Goal: Information Seeking & Learning: Learn about a topic

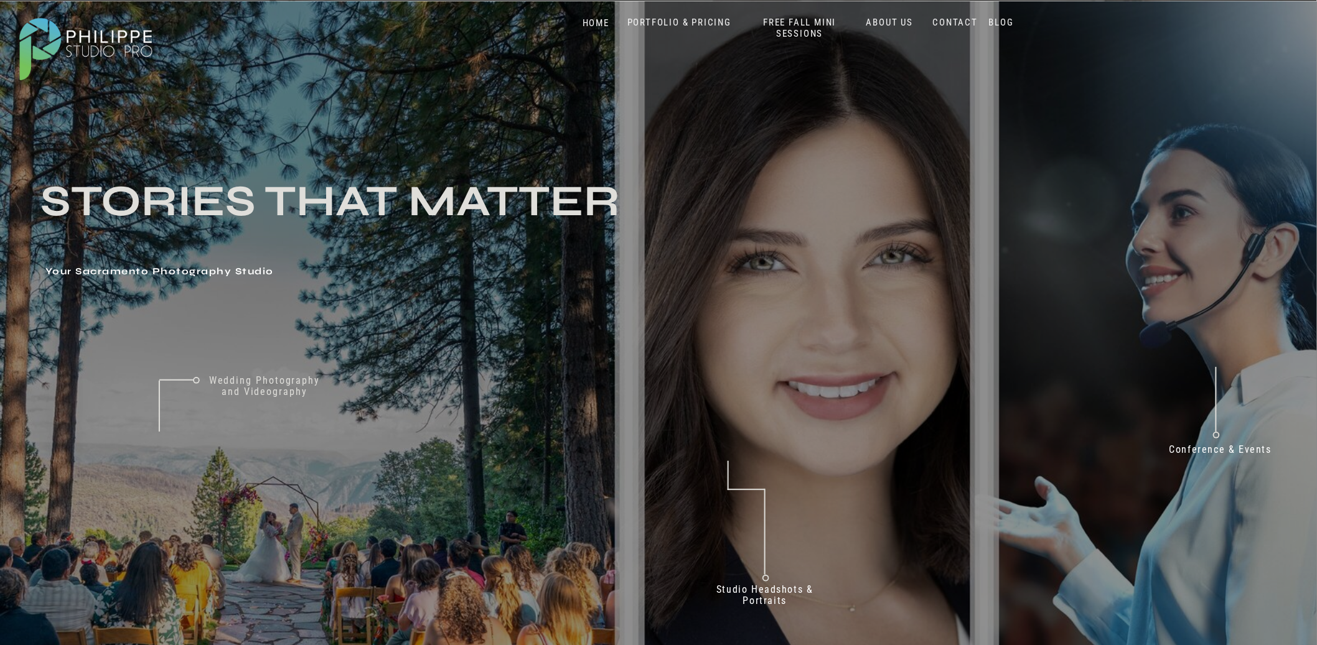
click at [953, 19] on nav "CONTACT" at bounding box center [955, 23] width 51 height 12
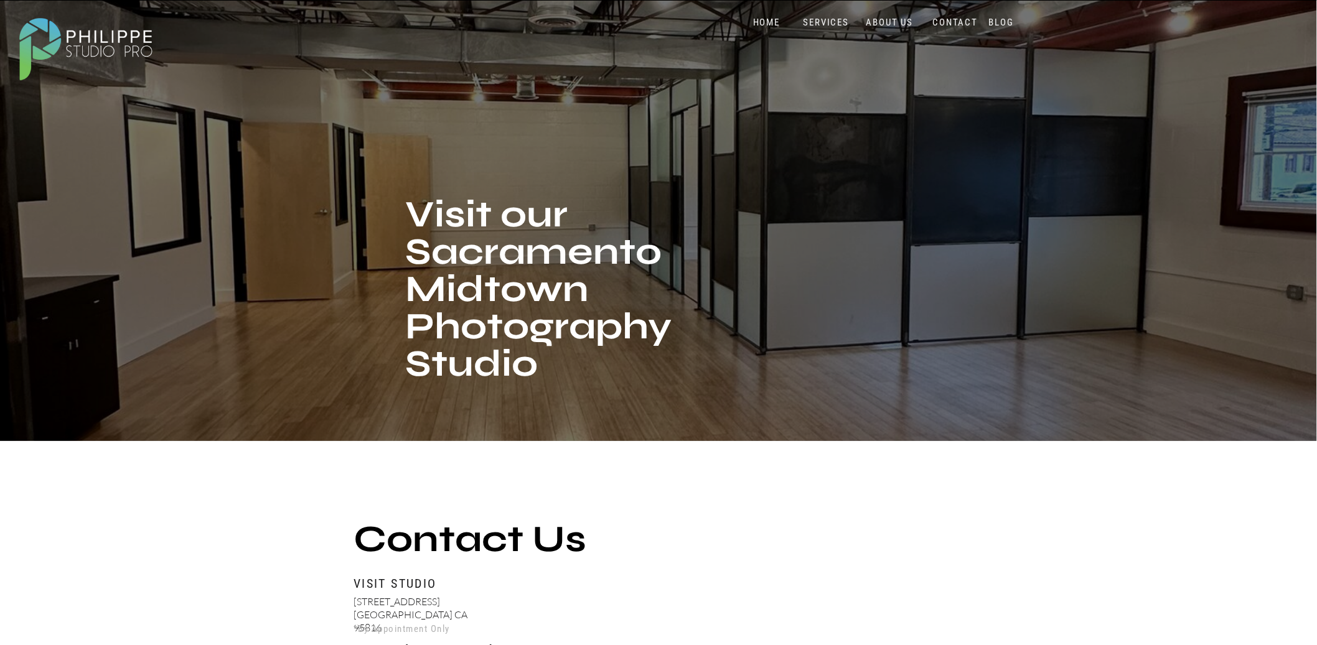
click at [892, 23] on nav "ABOUT US" at bounding box center [889, 23] width 53 height 12
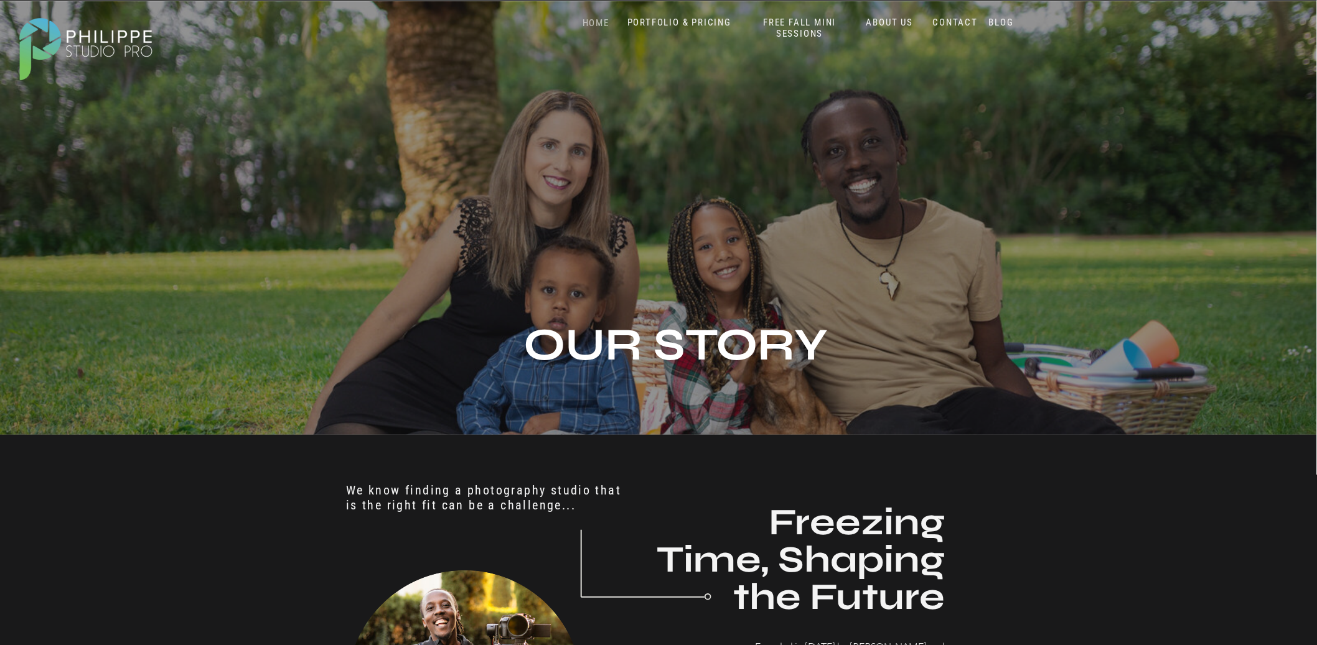
click at [594, 22] on nav "HOME" at bounding box center [595, 23] width 53 height 12
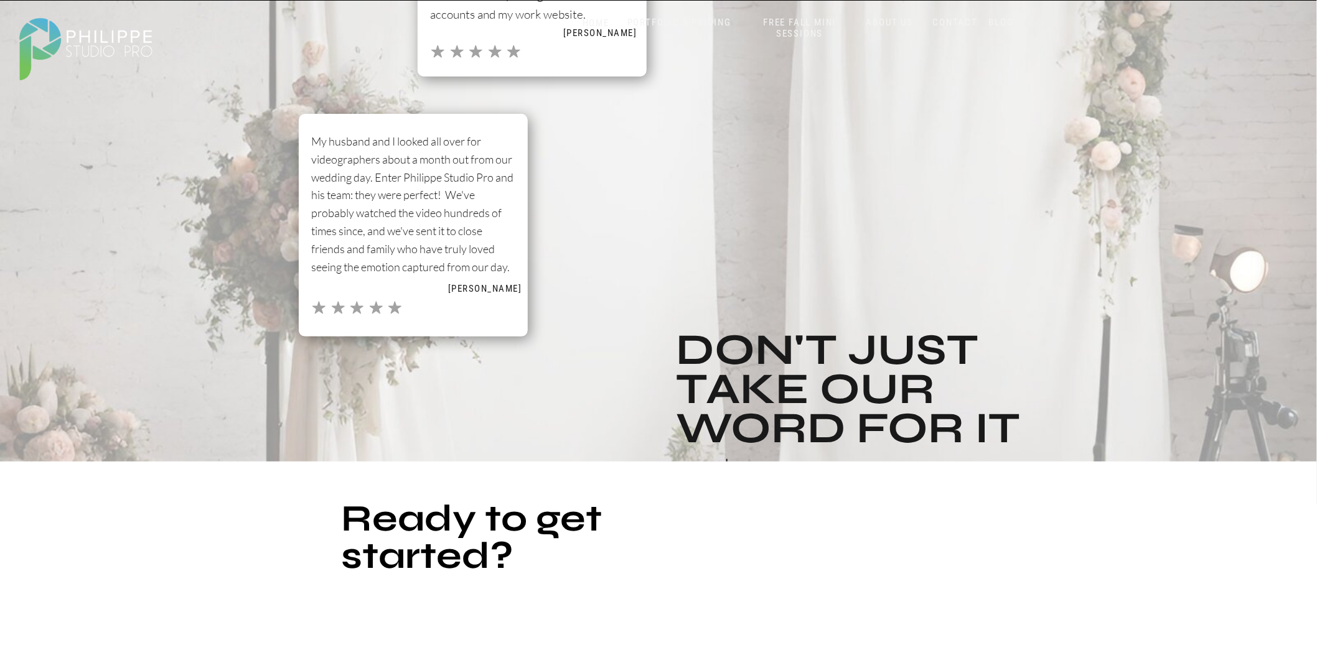
scroll to position [2481, 0]
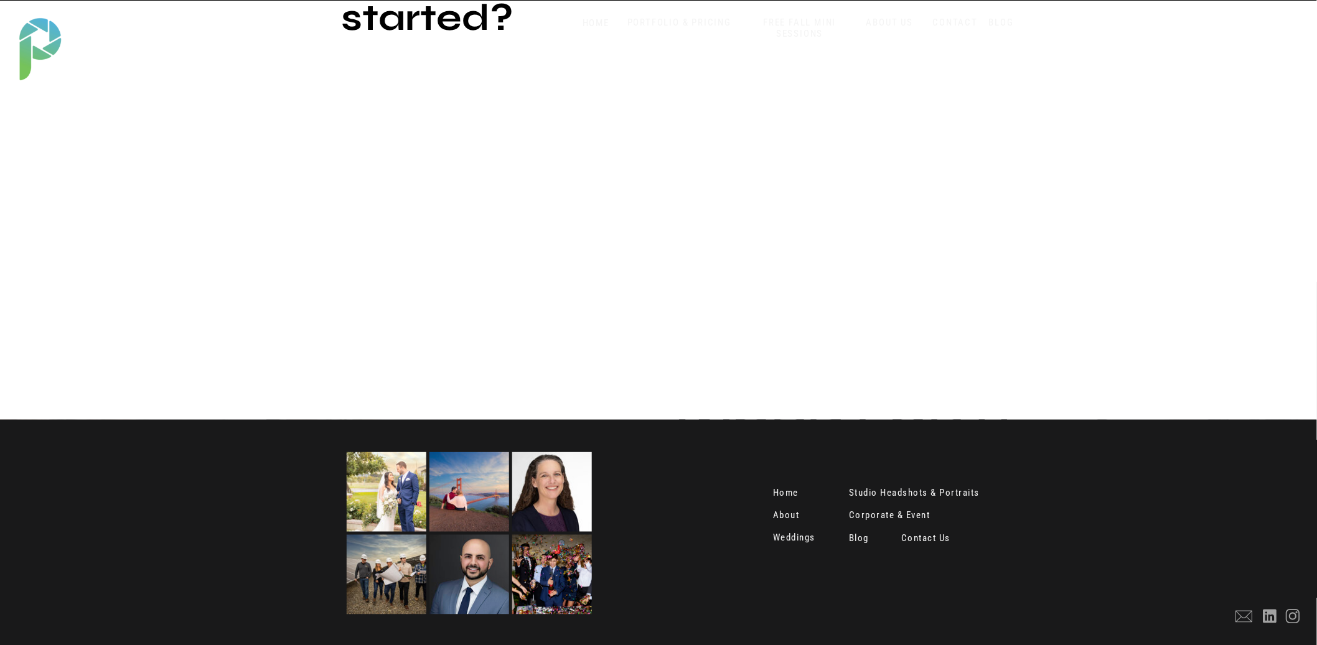
click at [795, 540] on nav "Weddings" at bounding box center [795, 539] width 45 height 12
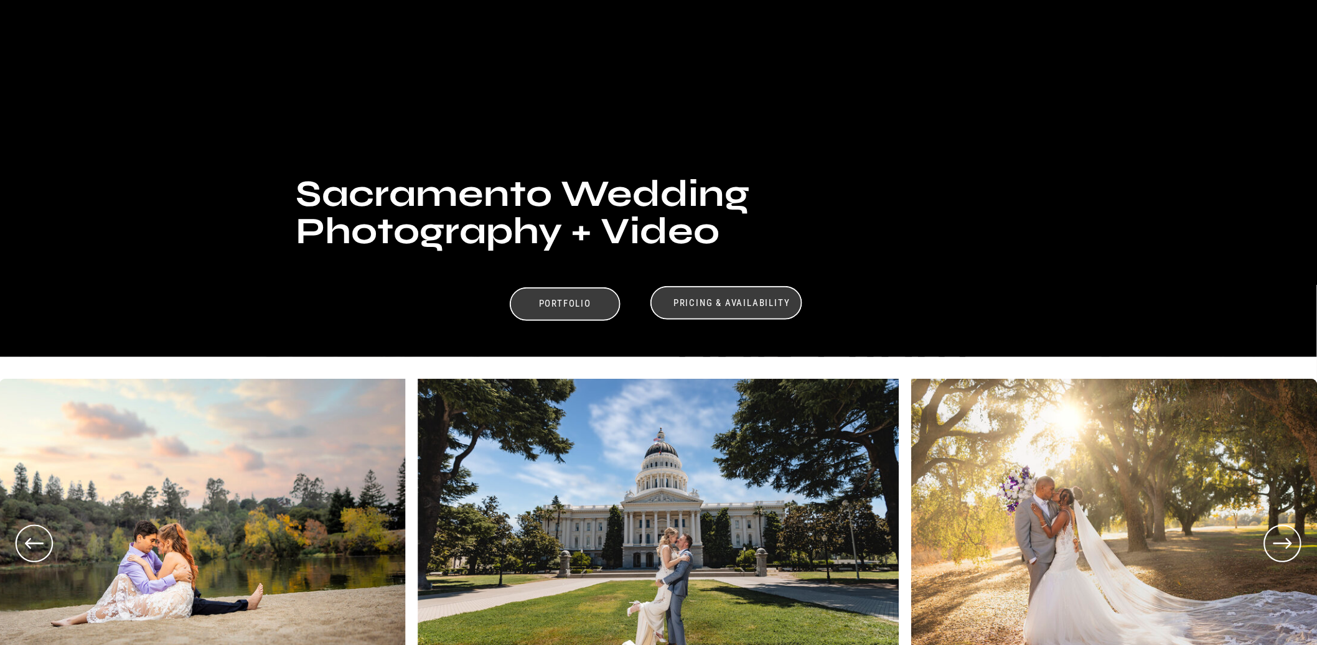
scroll to position [257, 0]
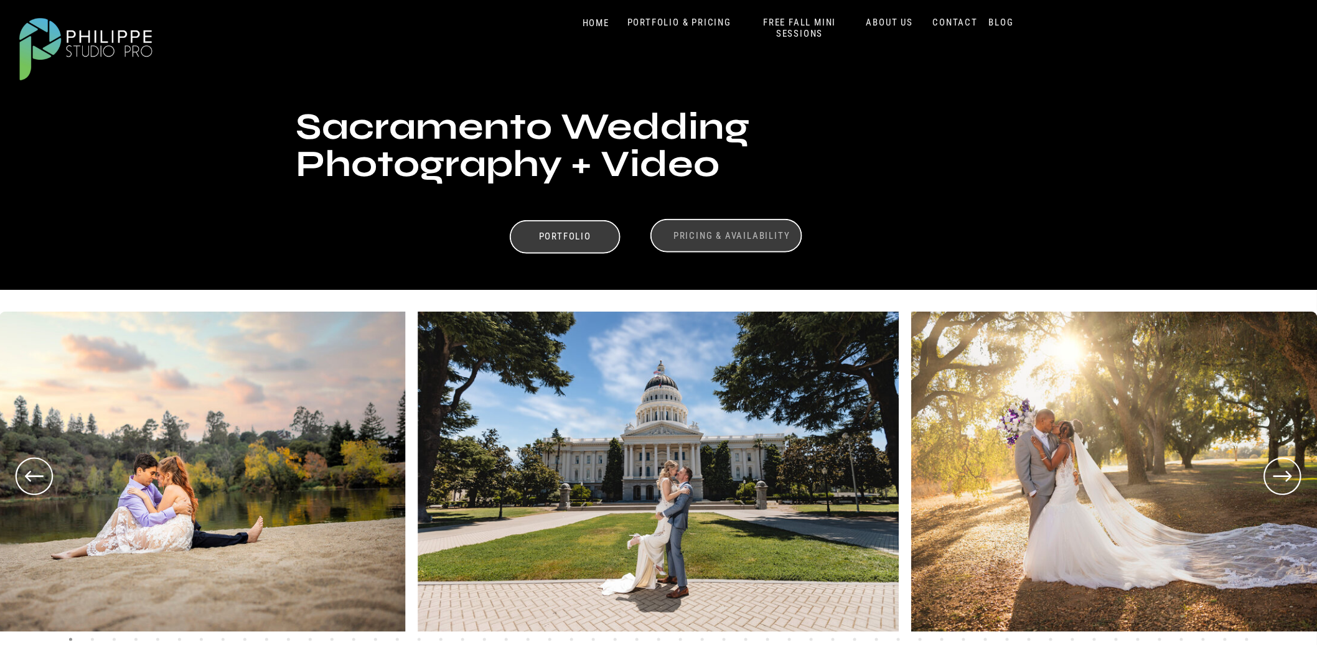
click at [720, 238] on h3 "Pricing & Availability" at bounding box center [732, 236] width 124 height 12
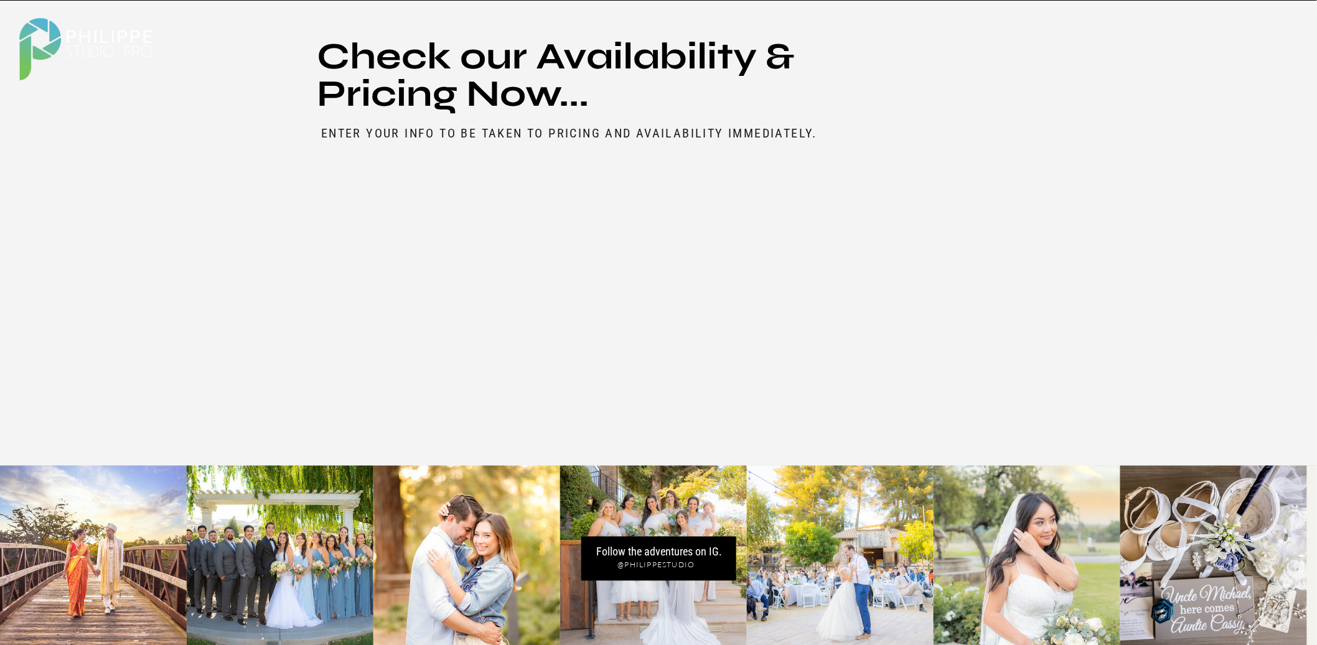
scroll to position [6950, 0]
